Goal: Task Accomplishment & Management: Manage account settings

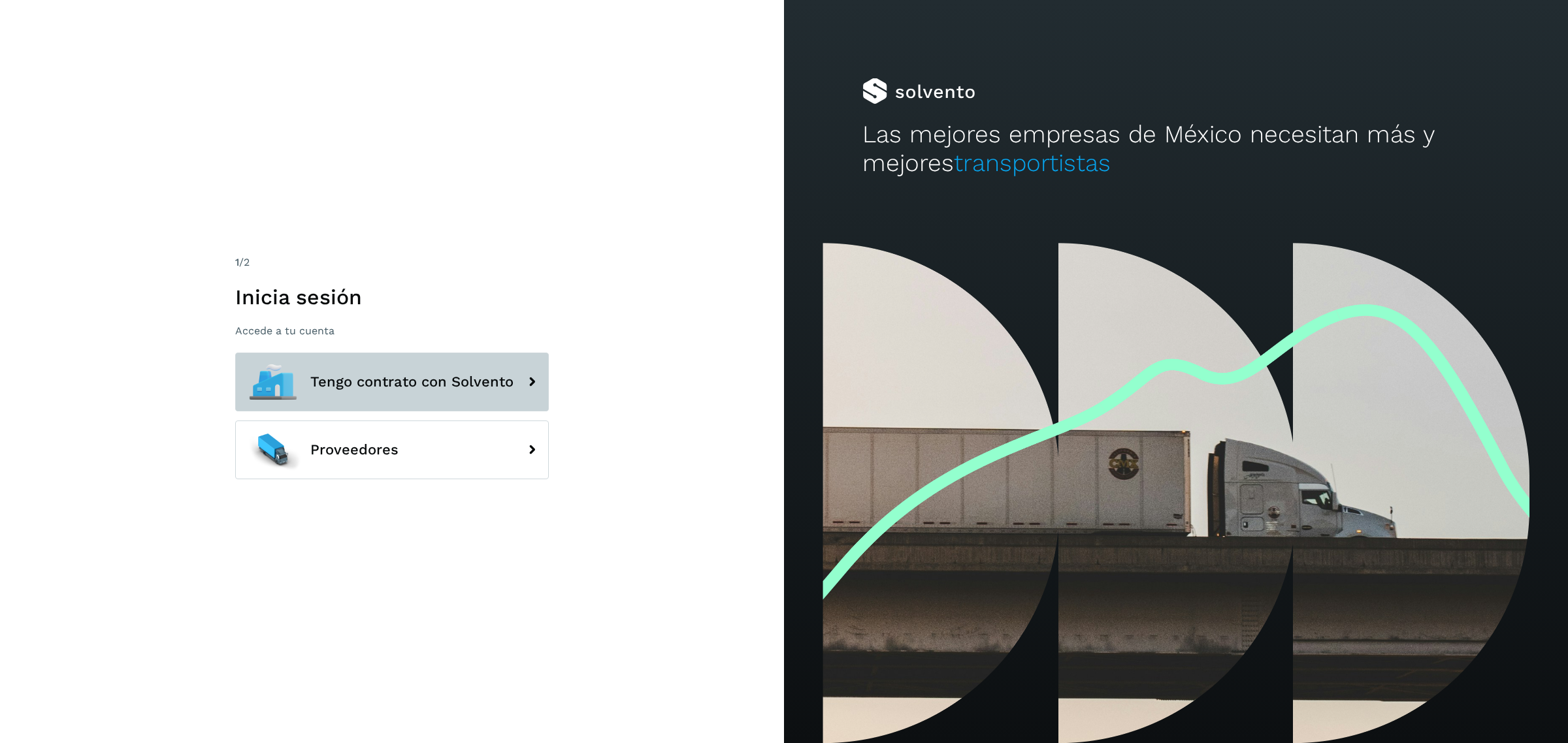
click at [451, 353] on button "Tengo contrato con Solvento" at bounding box center [391, 382] width 313 height 59
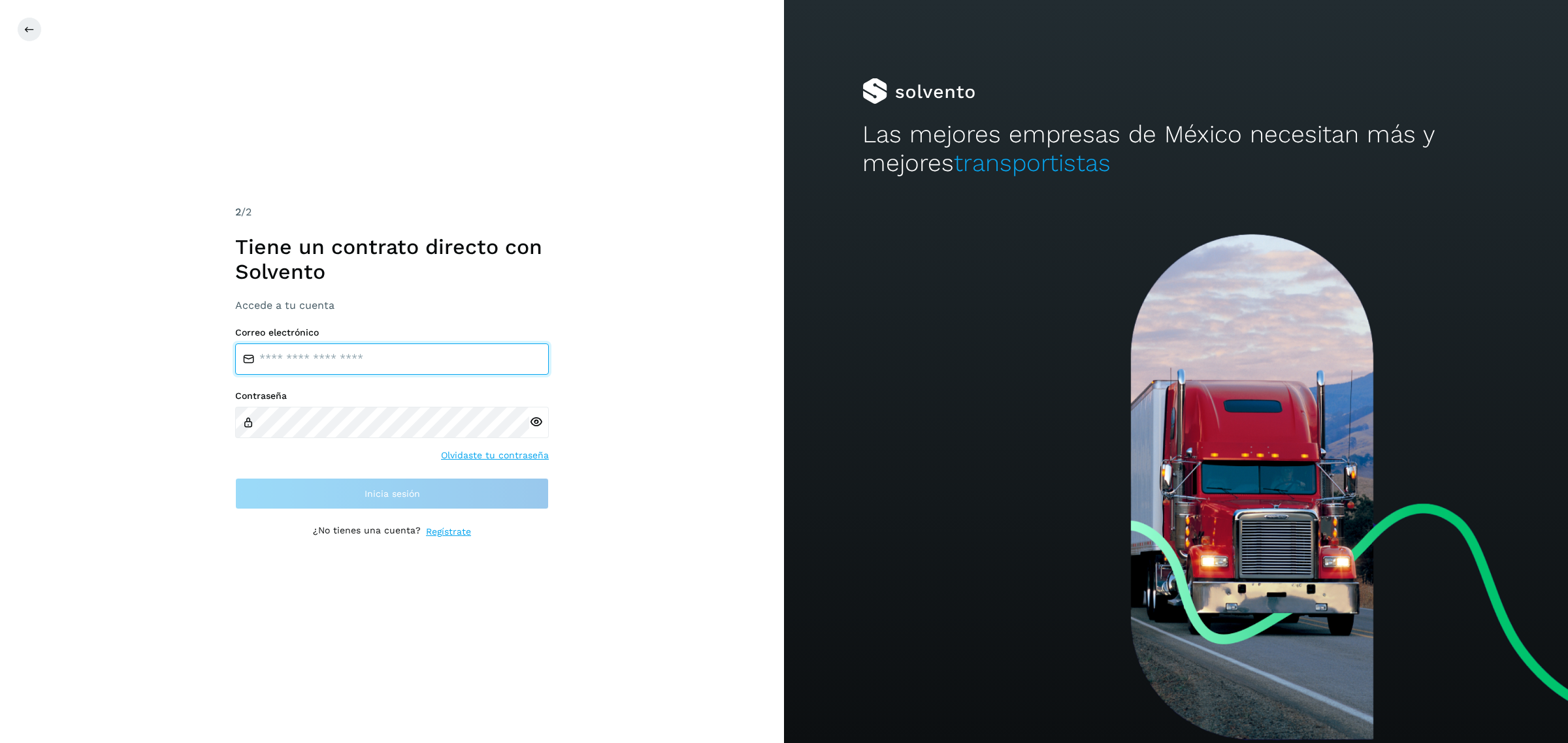
click at [361, 365] on input "email" at bounding box center [391, 359] width 313 height 31
type input "**********"
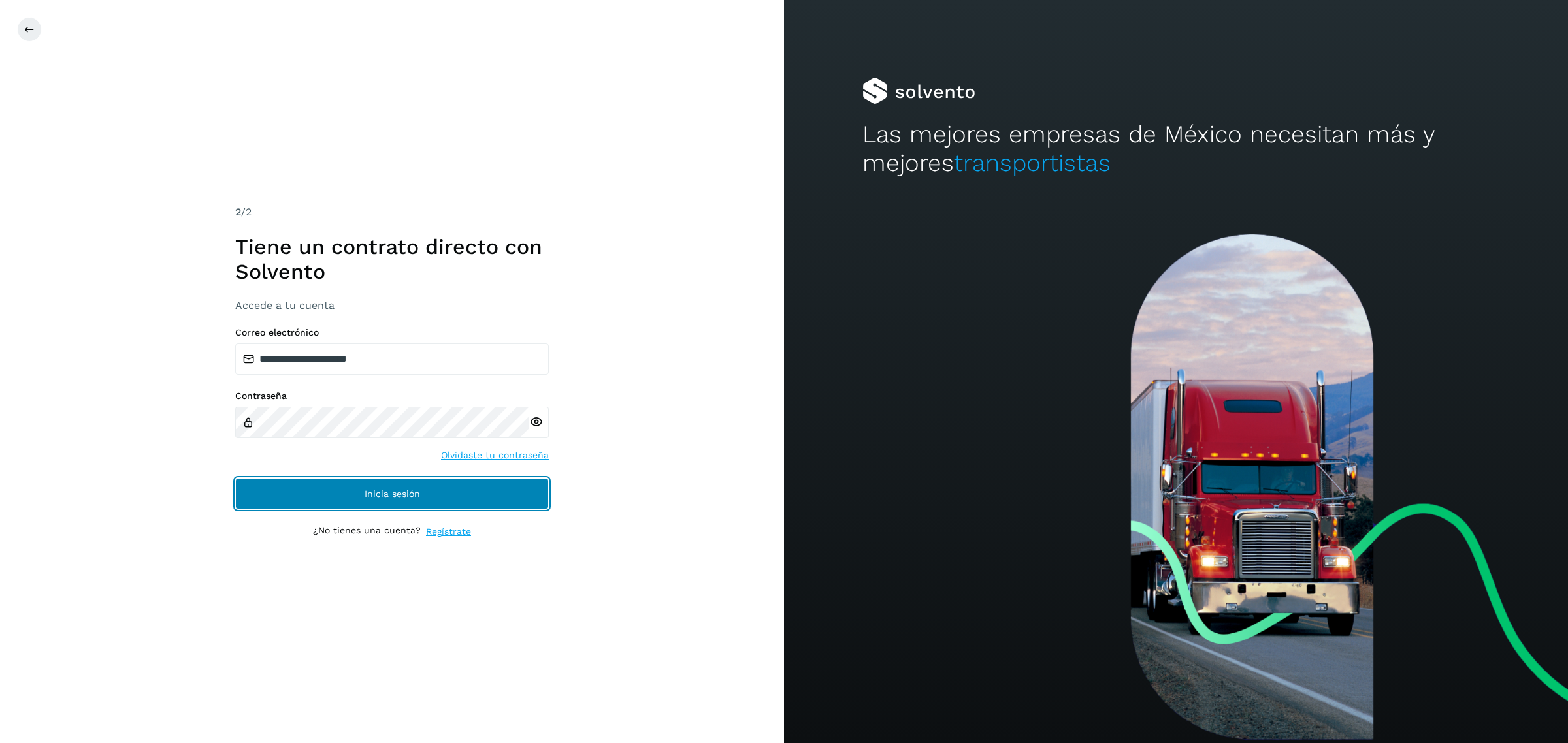
click at [373, 498] on span "Inicia sesión" at bounding box center [392, 494] width 55 height 9
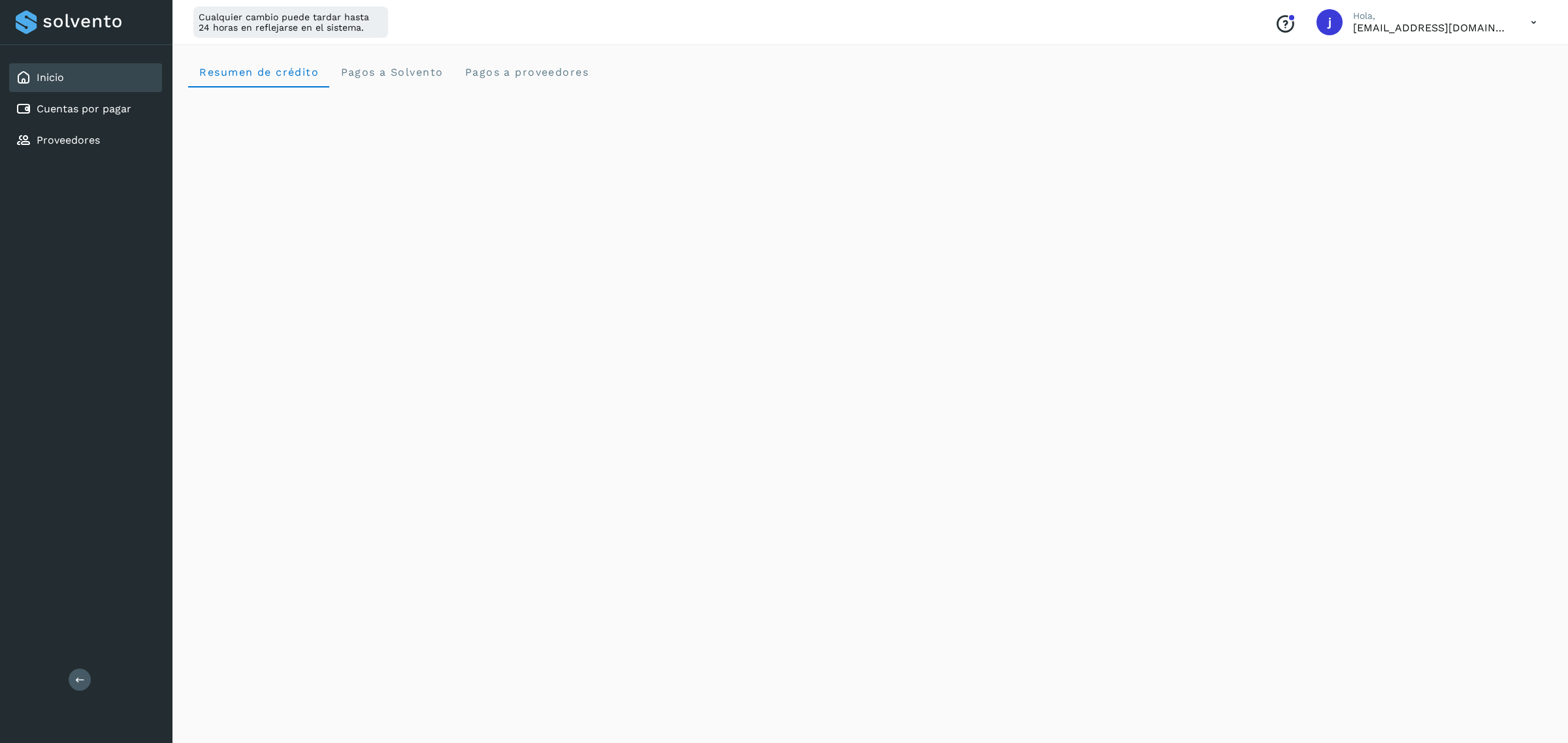
click at [81, 122] on div "Inicio Cuentas por pagar Proveedores" at bounding box center [86, 109] width 172 height 128
click at [65, 112] on link "Cuentas por pagar" at bounding box center [84, 108] width 95 height 13
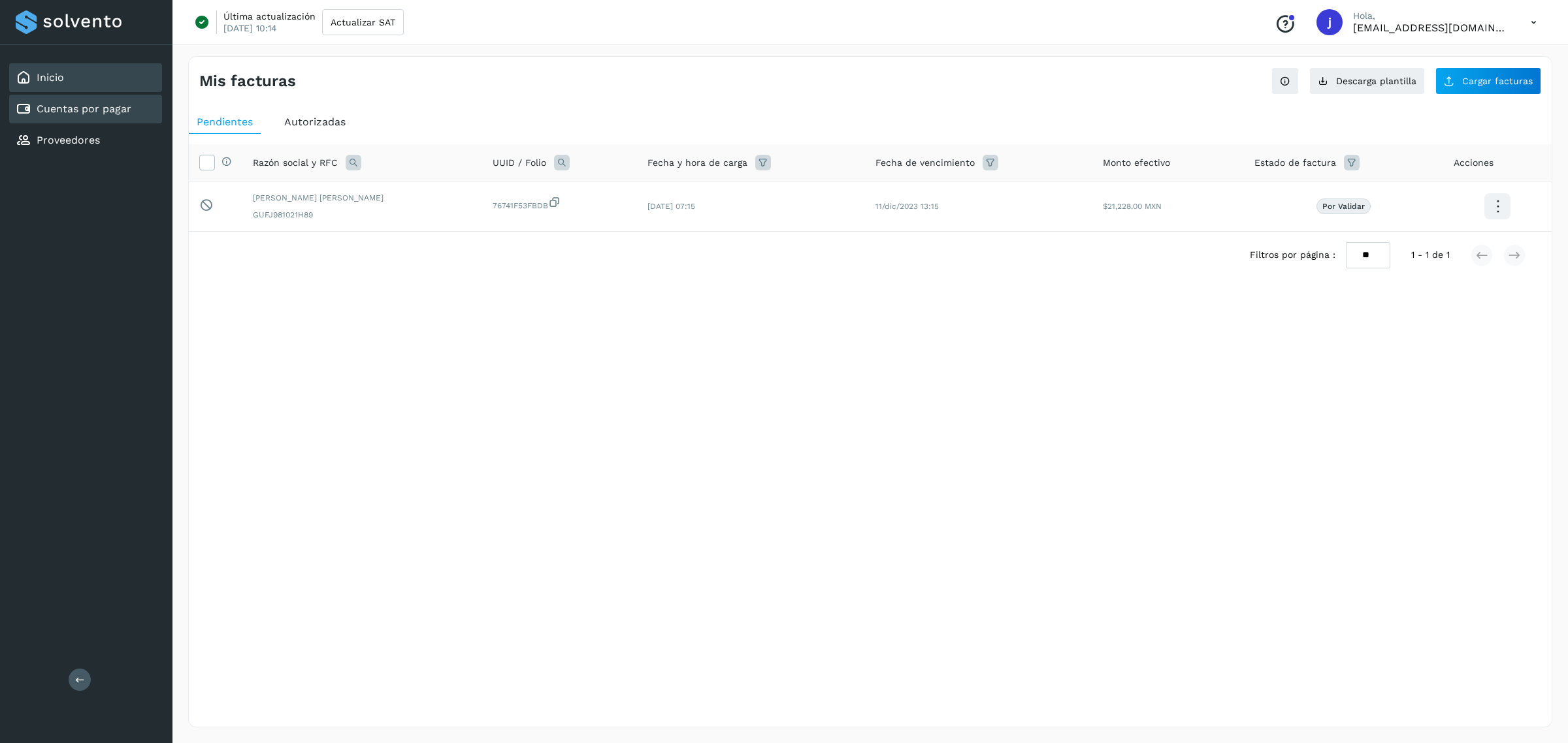
click at [63, 74] on div "Inicio" at bounding box center [86, 77] width 153 height 29
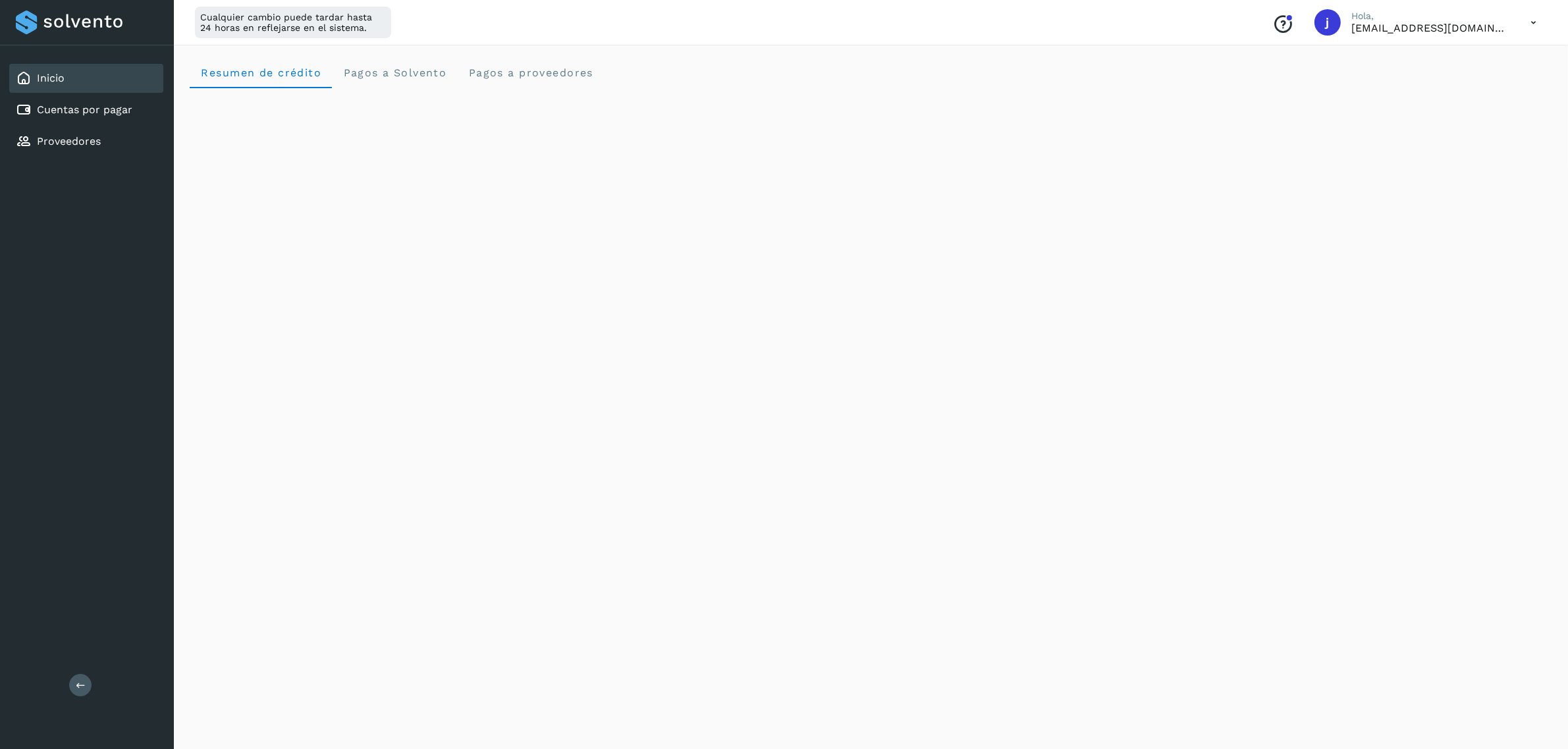
click at [1522, 26] on icon at bounding box center [1533, 23] width 27 height 27
click at [1461, 72] on div "Cerrar sesión" at bounding box center [1468, 84] width 157 height 25
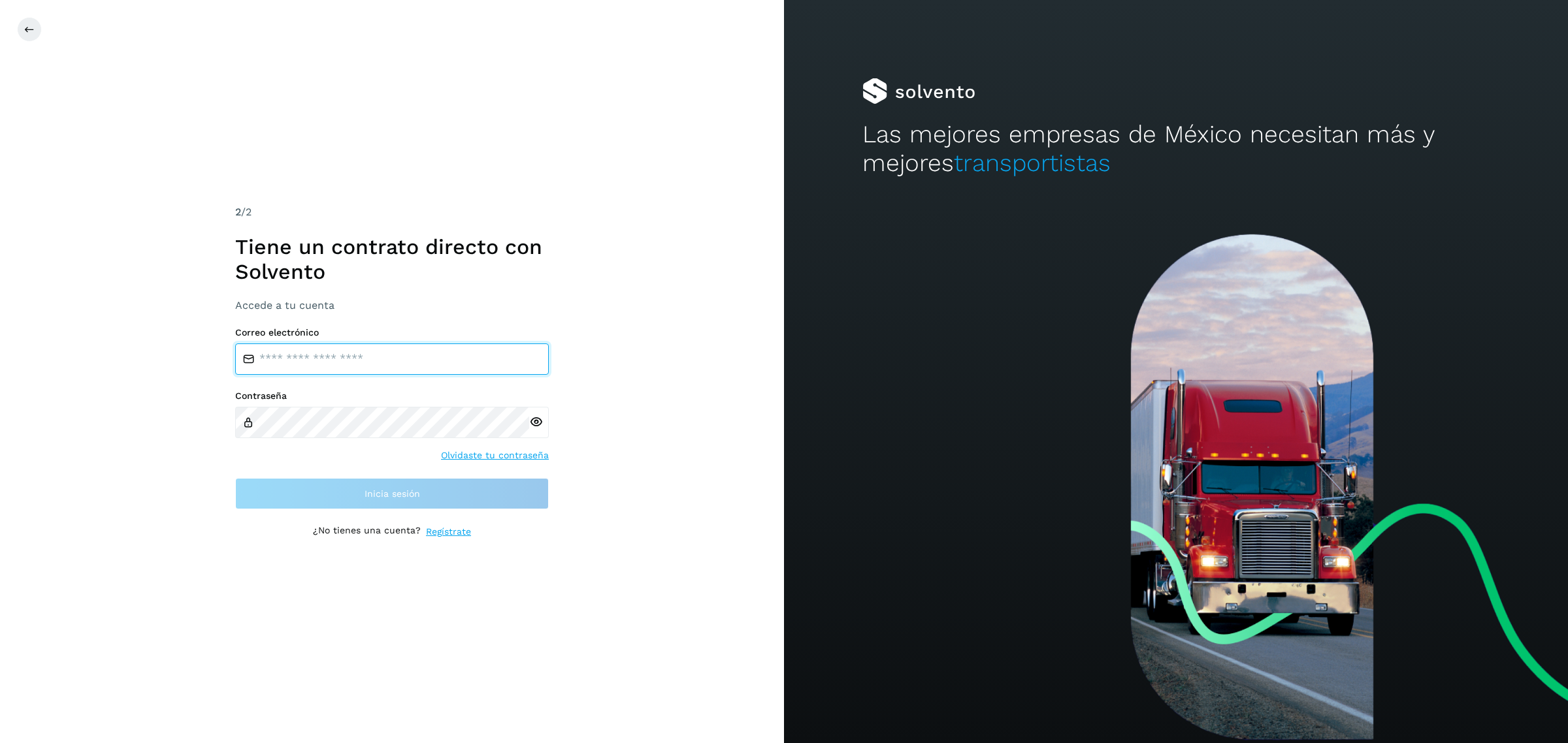
click at [397, 371] on input "email" at bounding box center [391, 359] width 313 height 31
type input "**********"
